Goal: Transaction & Acquisition: Purchase product/service

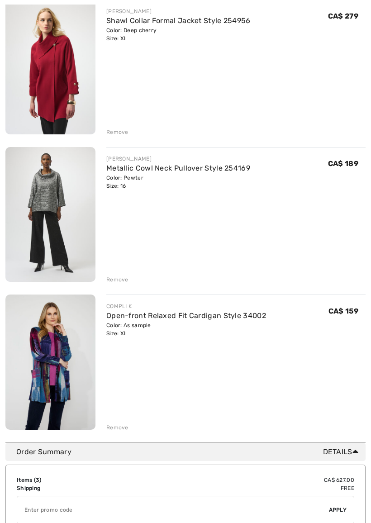
scroll to position [140, 0]
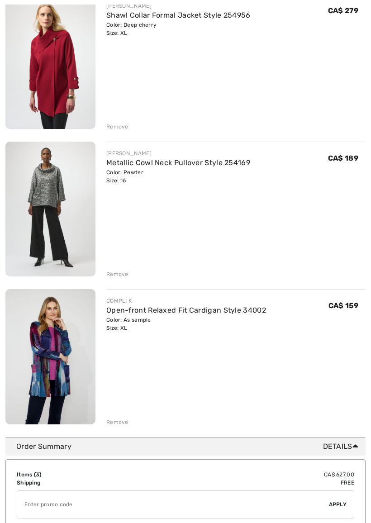
click at [113, 276] on div "Remove" at bounding box center [117, 274] width 22 height 8
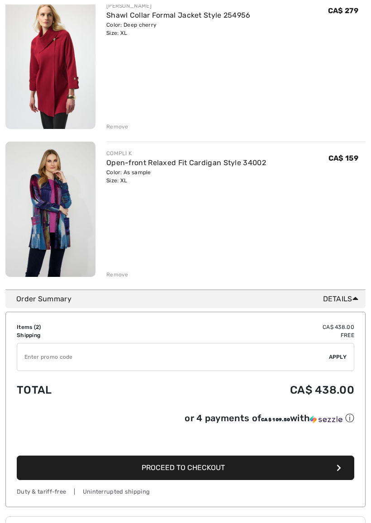
click at [113, 269] on div "Remove" at bounding box center [235, 274] width 259 height 10
click at [119, 275] on div "Remove" at bounding box center [117, 274] width 22 height 8
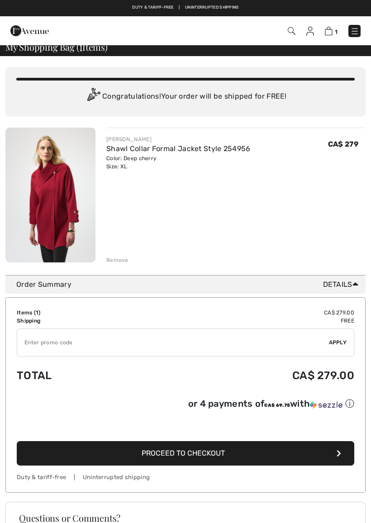
scroll to position [8, 0]
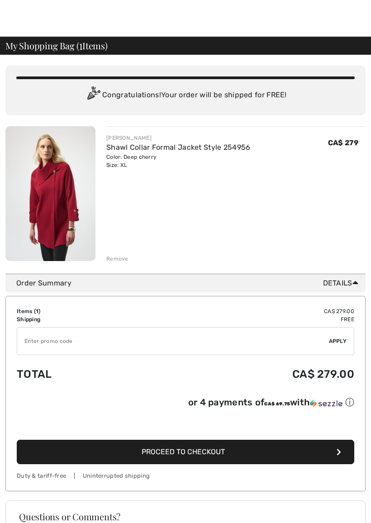
click at [41, 201] on img at bounding box center [50, 193] width 90 height 135
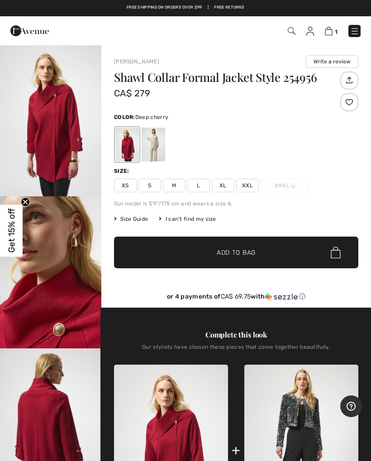
click at [327, 28] on img at bounding box center [329, 31] width 8 height 9
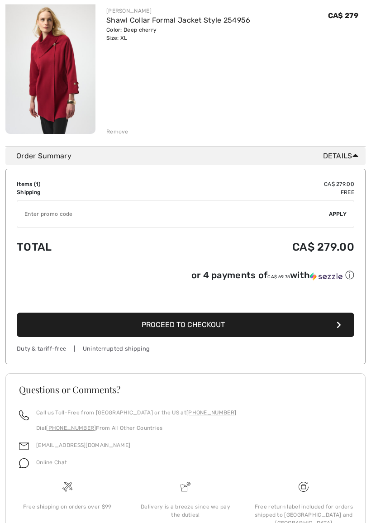
scroll to position [136, 0]
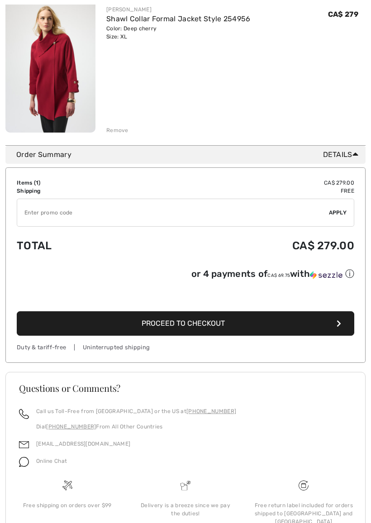
click at [172, 322] on span "Proceed to Checkout" at bounding box center [182, 323] width 83 height 9
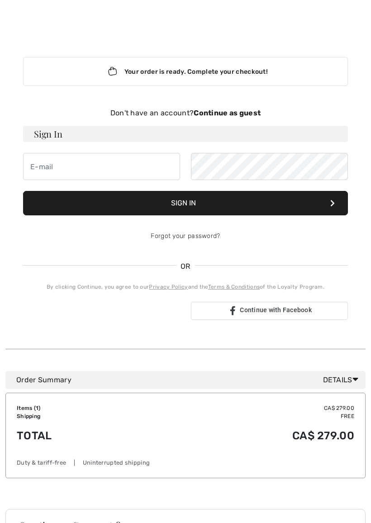
scroll to position [6, 0]
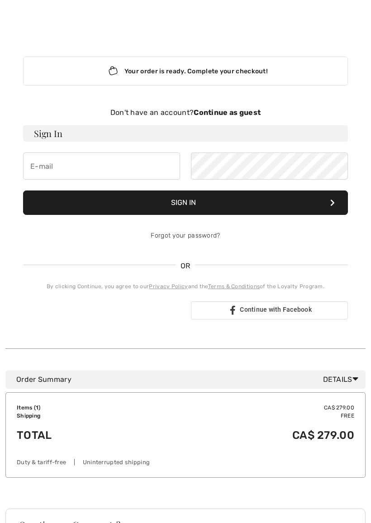
click at [213, 113] on strong "Continue as guest" at bounding box center [226, 112] width 67 height 9
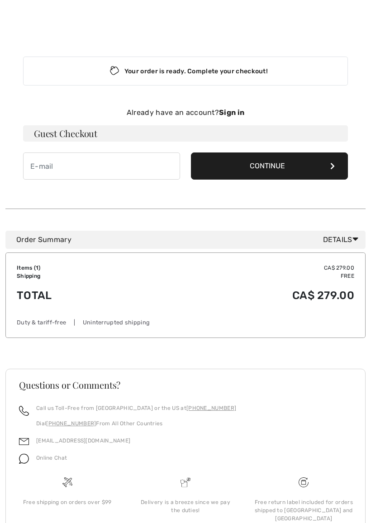
click at [35, 170] on input "email" at bounding box center [101, 165] width 157 height 27
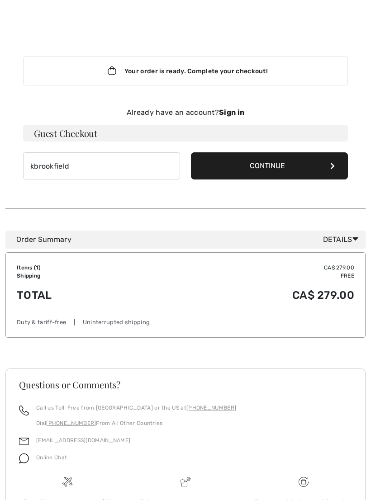
type input "kbrookfield2020@gmail.com"
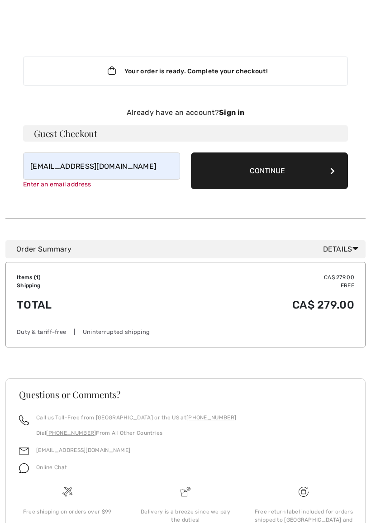
click at [242, 163] on button "Continue" at bounding box center [269, 170] width 157 height 37
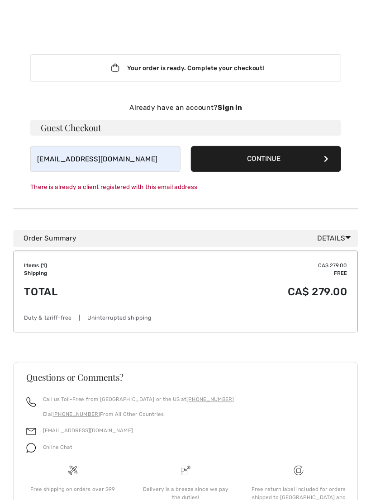
scroll to position [0, 0]
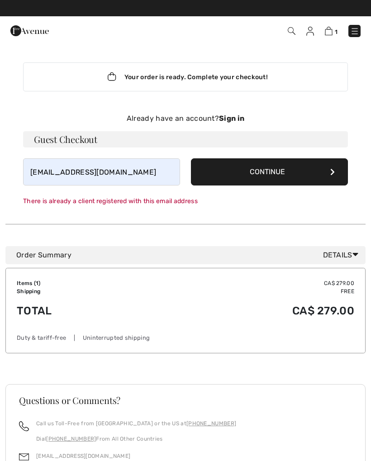
click at [231, 121] on strong "Sign in" at bounding box center [231, 118] width 25 height 9
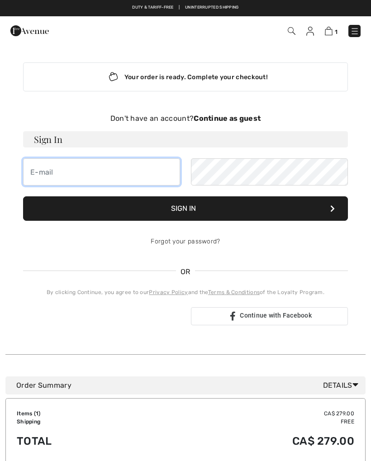
click at [39, 174] on input "email" at bounding box center [101, 171] width 157 height 27
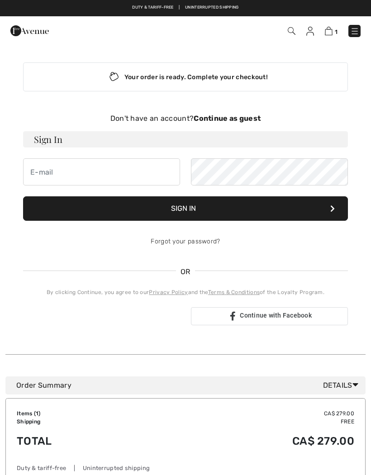
type input "kbrookfield2020@gmail.com"
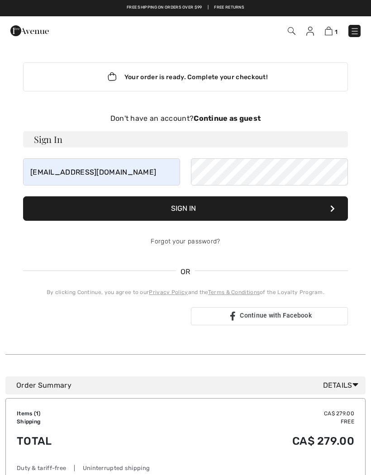
click at [89, 232] on div "Forgot your password?" at bounding box center [185, 241] width 325 height 27
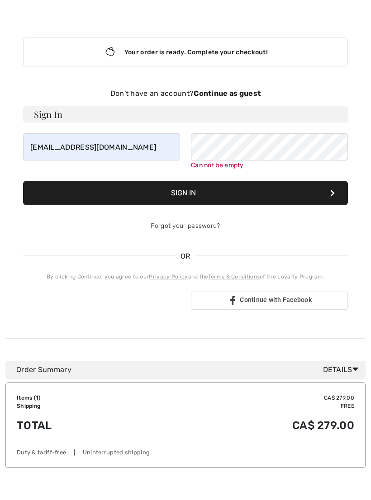
click at [179, 247] on link "Forgot your password?" at bounding box center [185, 251] width 69 height 8
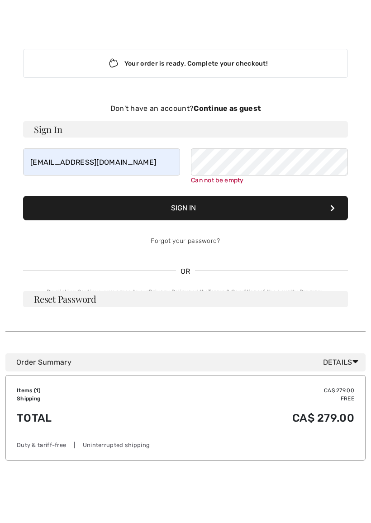
scroll to position [25, 0]
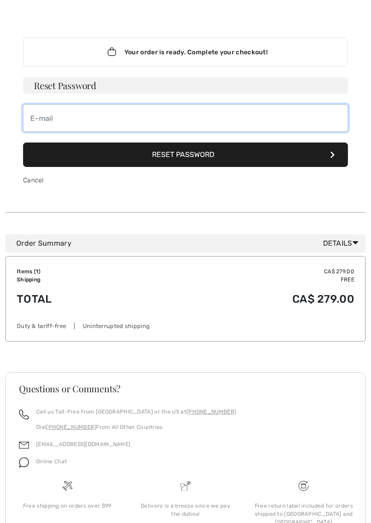
click at [39, 123] on input "email" at bounding box center [185, 117] width 325 height 27
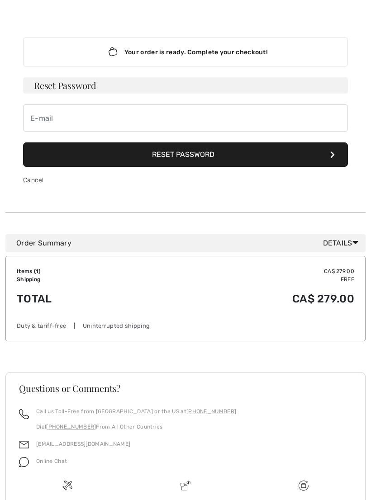
type input "kbrookfield2020@gmail.com"
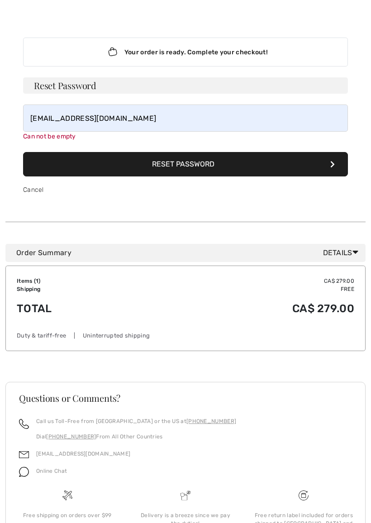
click at [167, 169] on form "Reset Password kbrookfield2020@gmail.com Can not be empty Reset Password Cancel" at bounding box center [185, 140] width 325 height 126
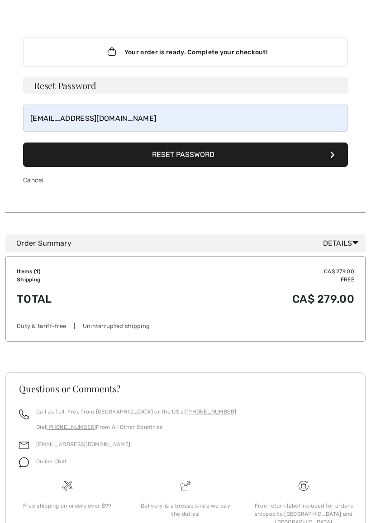
click at [184, 157] on button "Reset Password" at bounding box center [185, 154] width 325 height 24
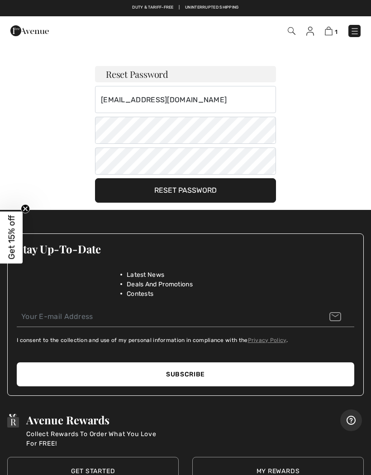
click at [177, 190] on button "Reset Password" at bounding box center [185, 190] width 181 height 24
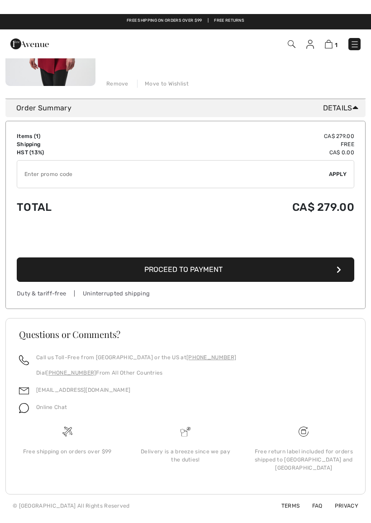
scroll to position [169, 0]
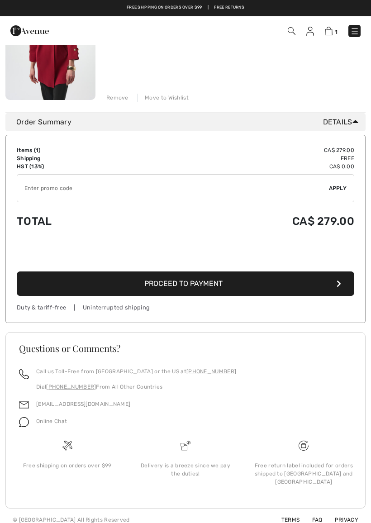
click at [173, 284] on span "Proceed to Payment" at bounding box center [183, 283] width 78 height 9
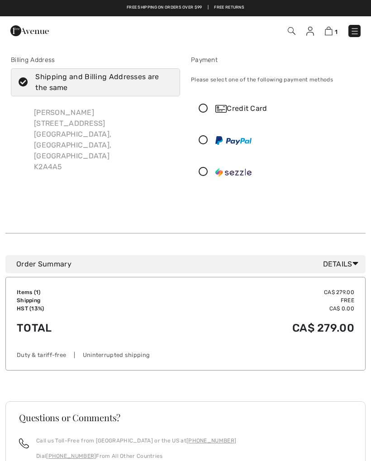
click at [206, 113] on icon at bounding box center [203, 108] width 24 height 9
